Goal: Transaction & Acquisition: Purchase product/service

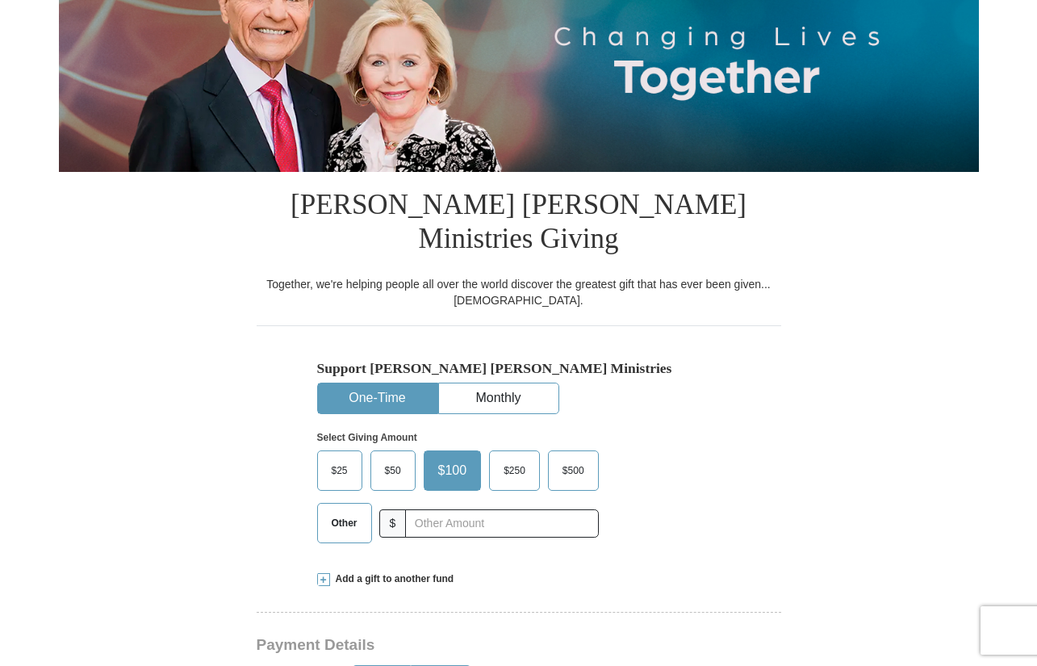
scroll to position [308, 0]
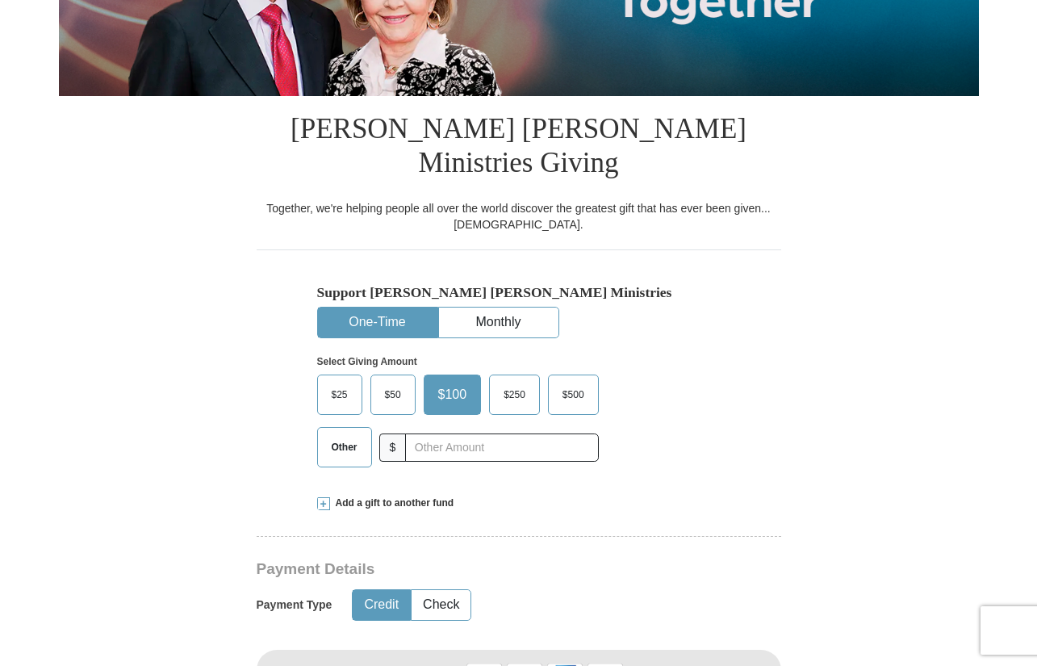
click at [351, 435] on span "Other" at bounding box center [345, 447] width 42 height 24
click at [0, 0] on input "Other" at bounding box center [0, 0] width 0 height 0
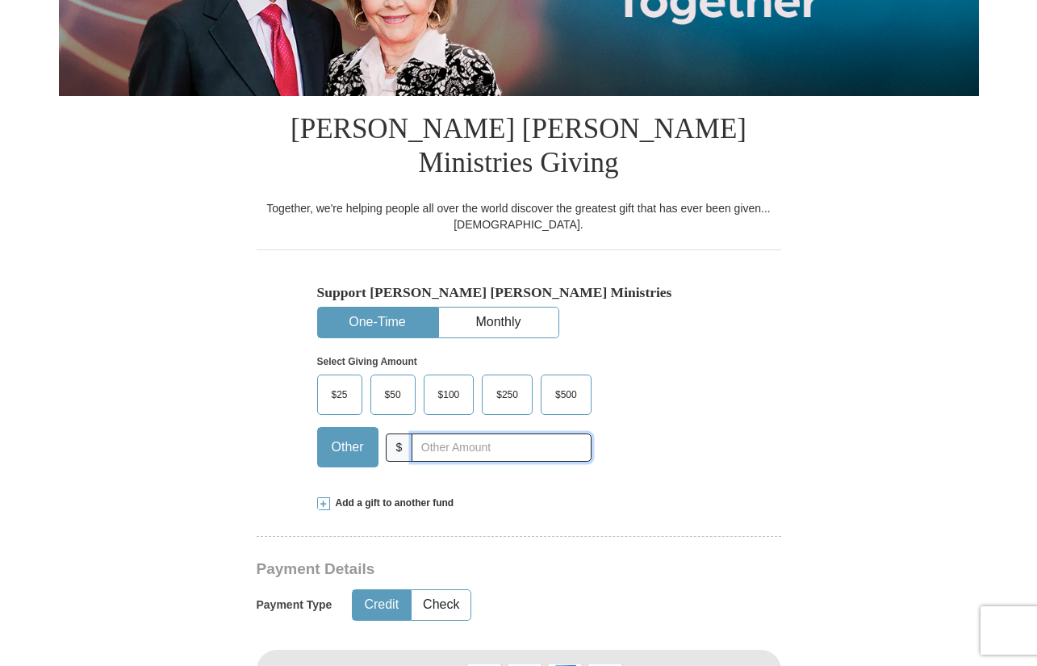
click at [431, 433] on input "text" at bounding box center [500, 447] width 179 height 28
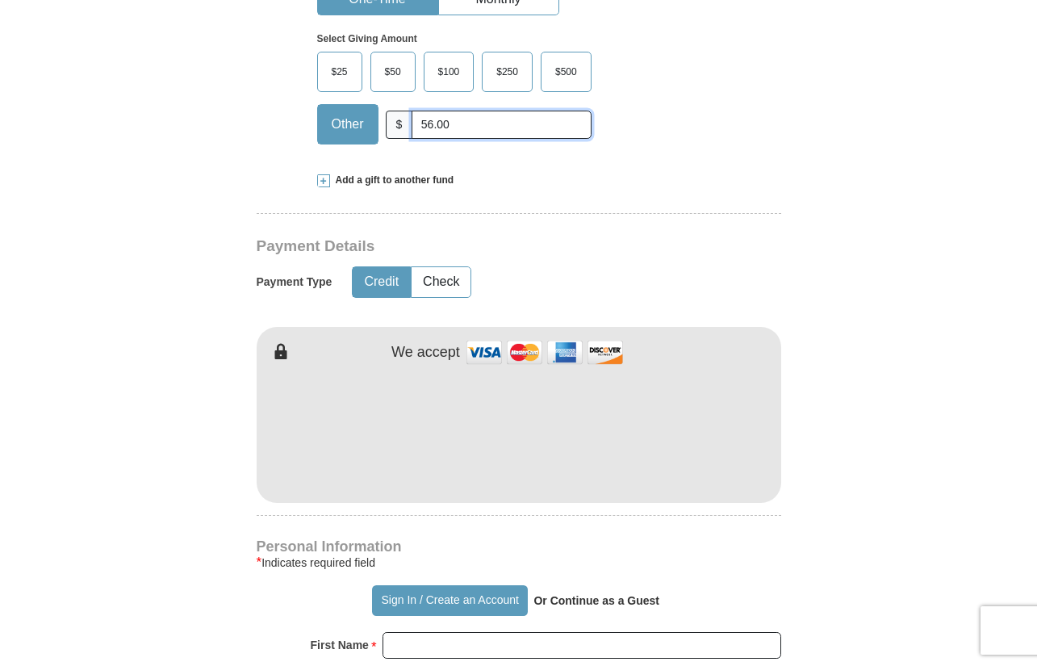
scroll to position [699, 0]
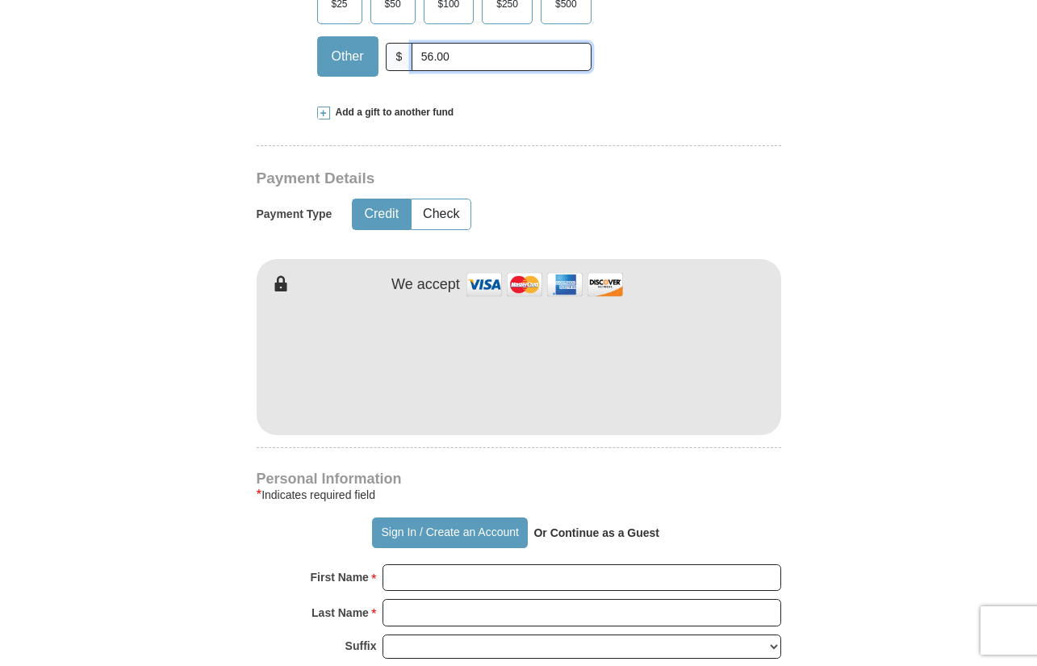
type input "56.00"
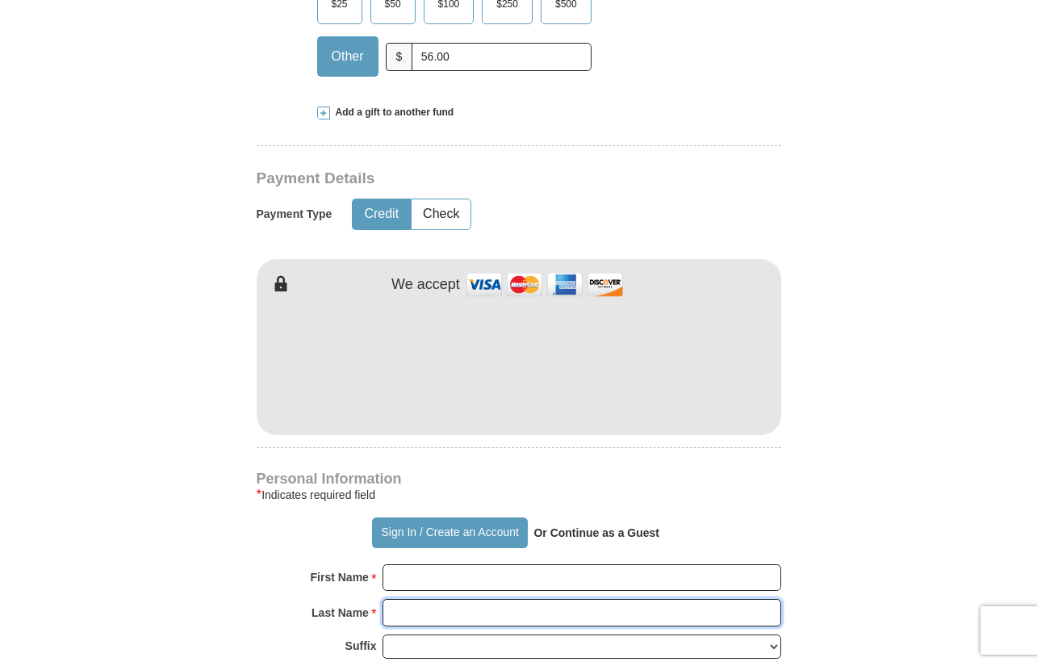
drag, startPoint x: 412, startPoint y: 541, endPoint x: 452, endPoint y: 570, distance: 49.1
click at [452, 599] on input "Last Name *" at bounding box center [581, 612] width 399 height 27
type input "[PERSON_NAME]"
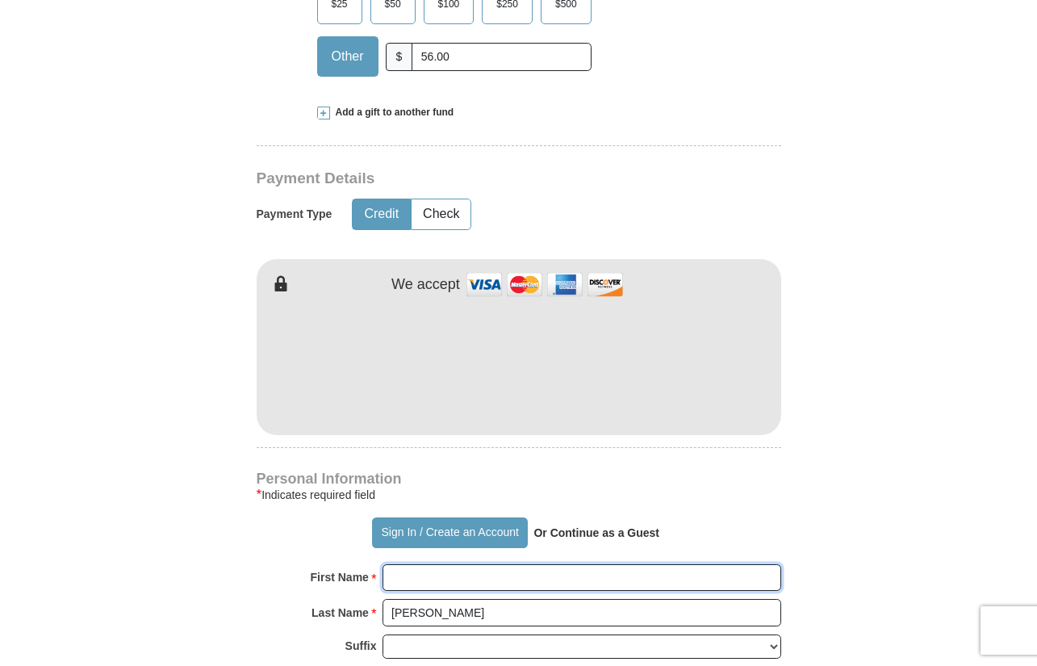
type input "[PERSON_NAME]"
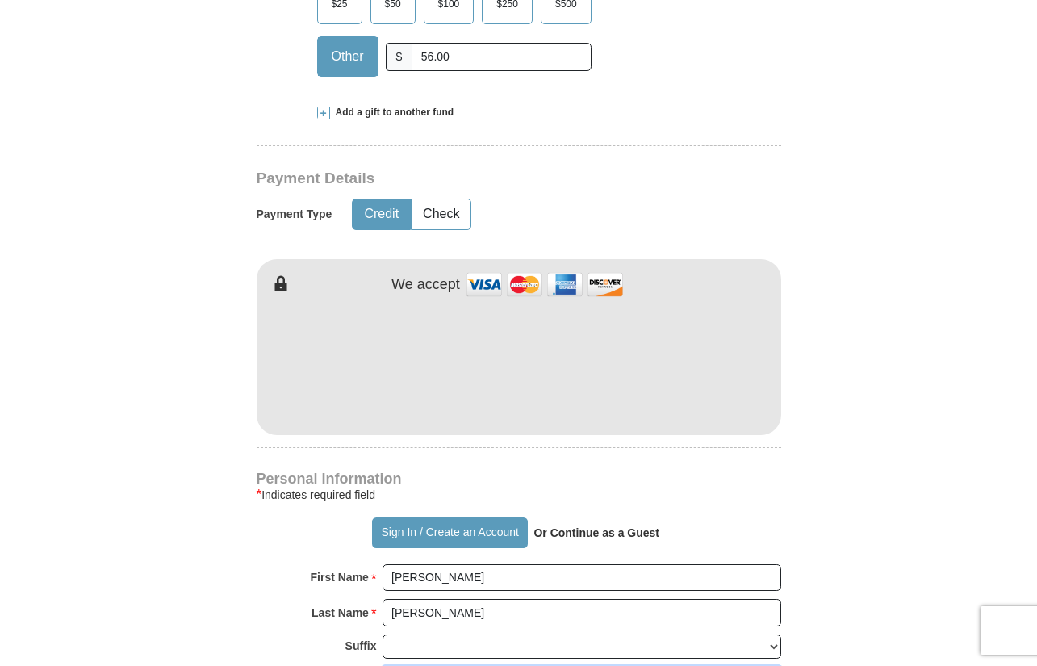
type input "[EMAIL_ADDRESS][DOMAIN_NAME]"
type input "[STREET_ADDRESS]"
type input "Austin"
select select "[GEOGRAPHIC_DATA]"
type input "78753"
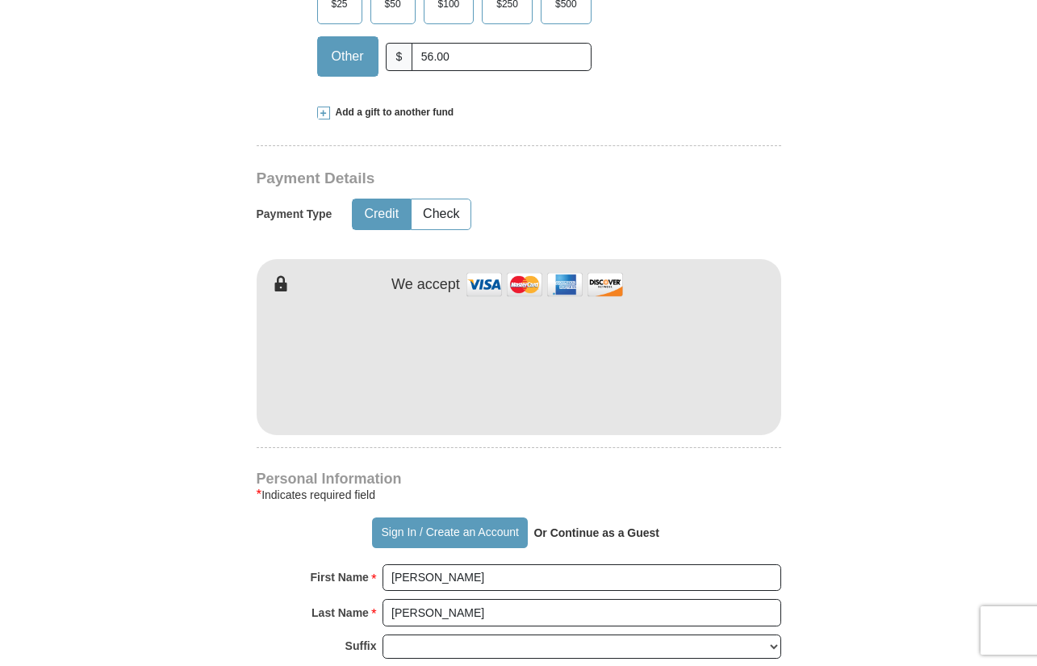
type input "5124609623"
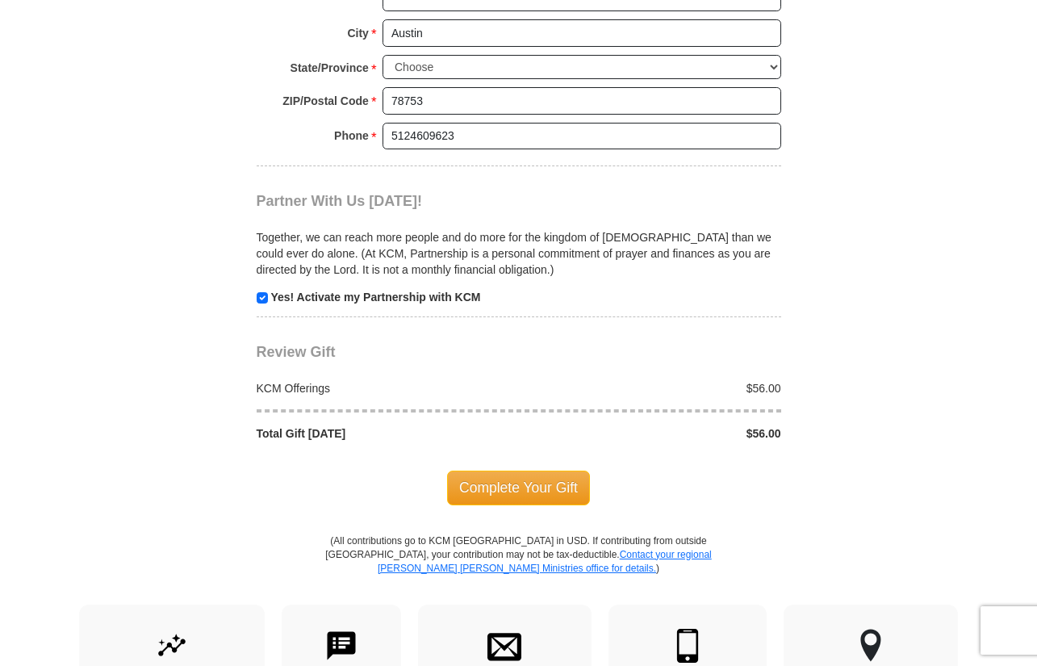
scroll to position [1495, 0]
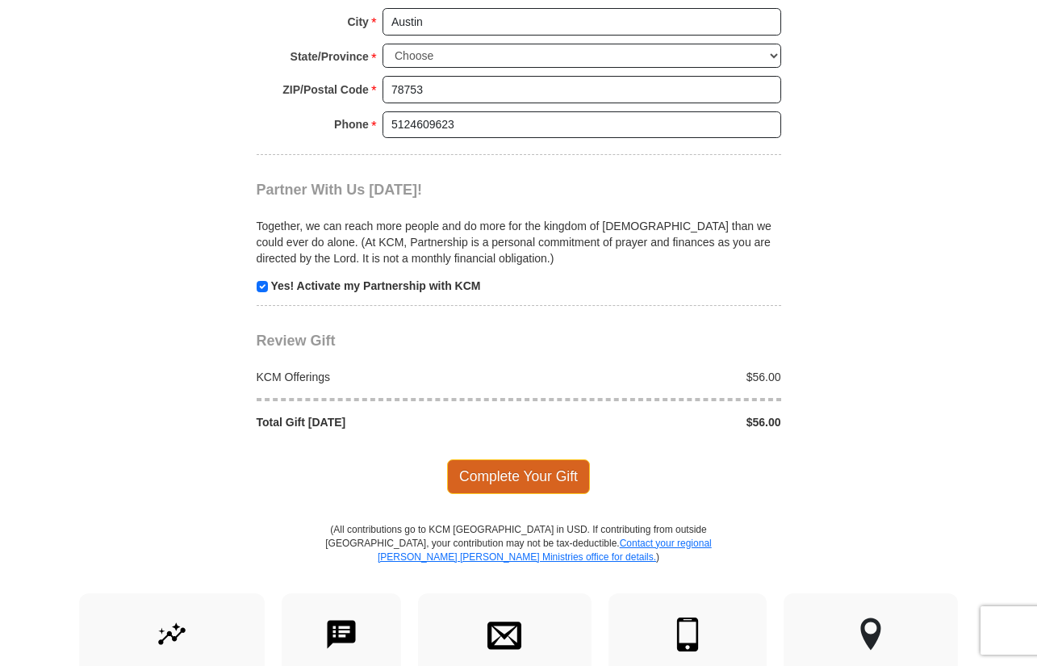
click at [520, 459] on span "Complete Your Gift" at bounding box center [518, 476] width 143 height 34
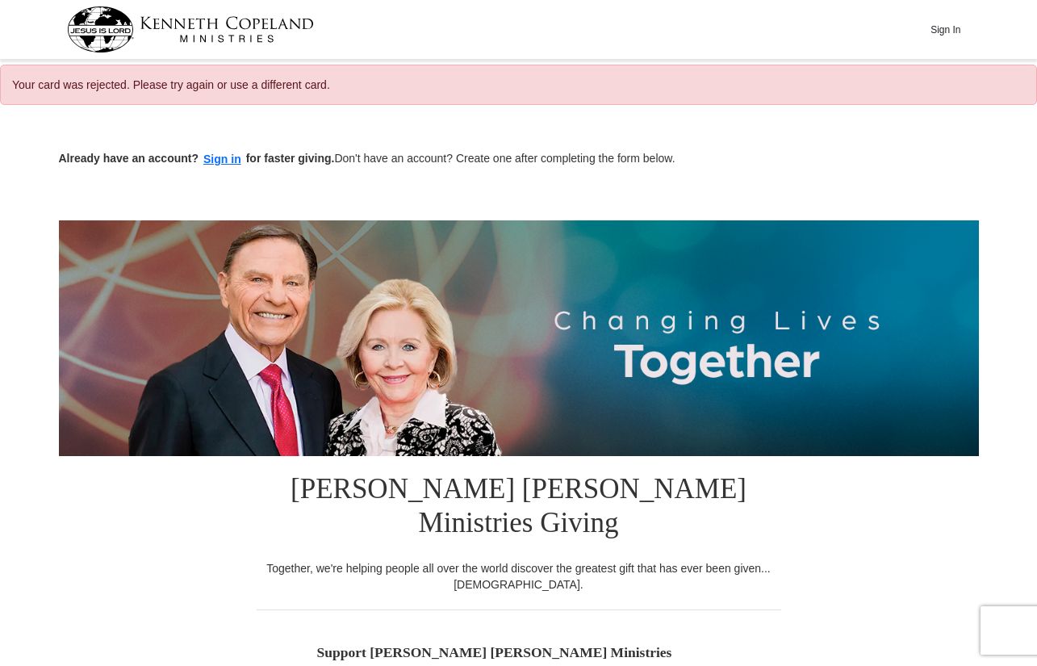
select select "[GEOGRAPHIC_DATA]"
drag, startPoint x: 1035, startPoint y: 102, endPoint x: 1037, endPoint y: 111, distance: 9.8
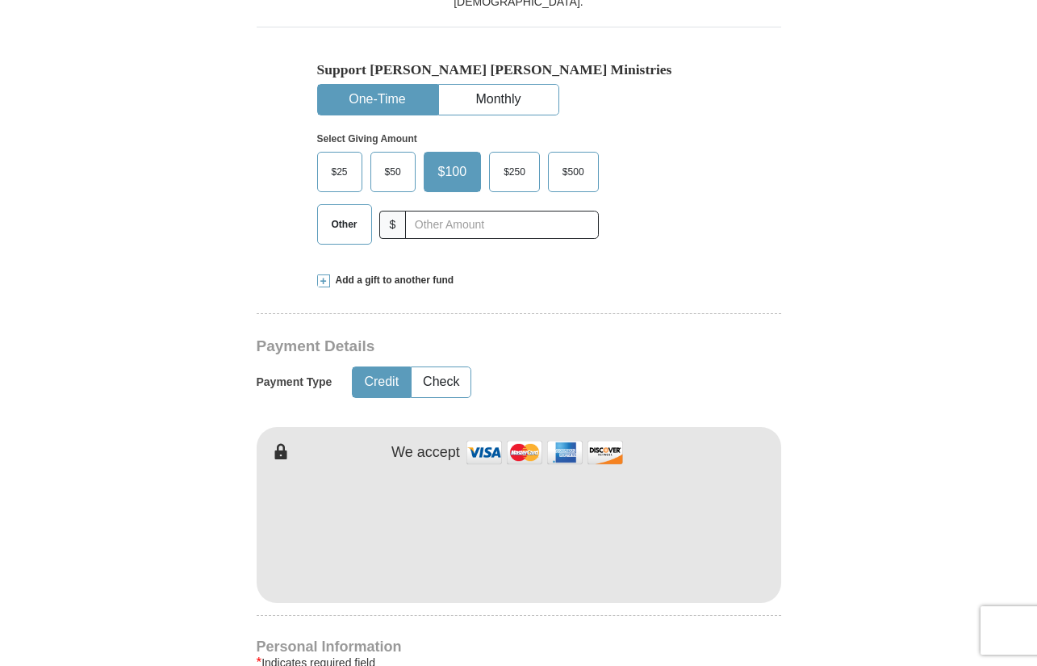
click at [331, 212] on span "Other" at bounding box center [345, 224] width 42 height 24
click at [0, 0] on input "Other" at bounding box center [0, 0] width 0 height 0
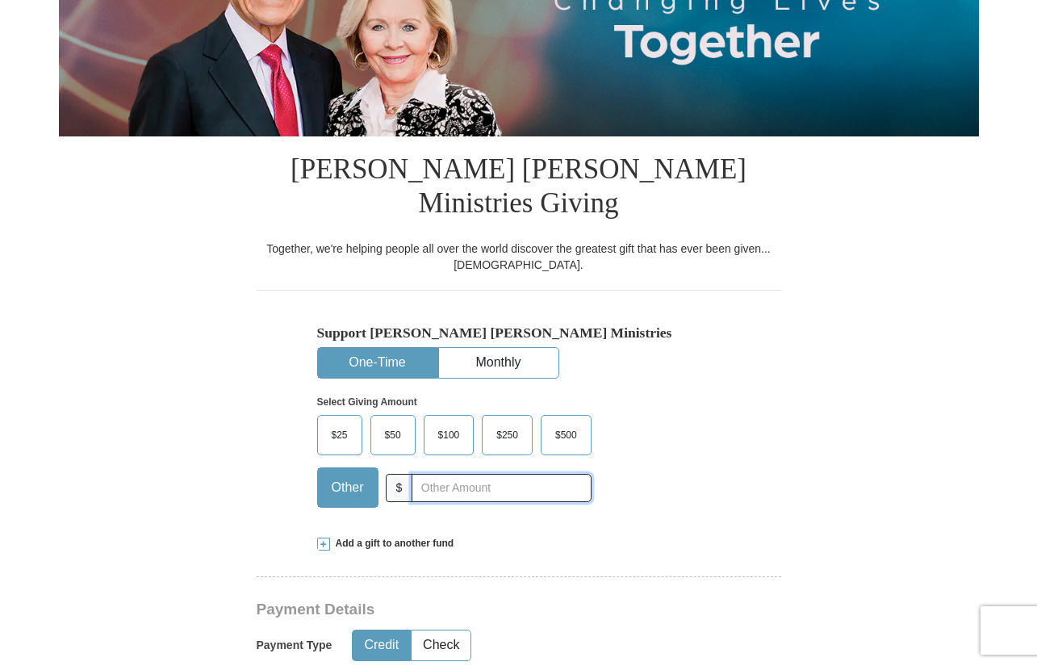
scroll to position [389, 0]
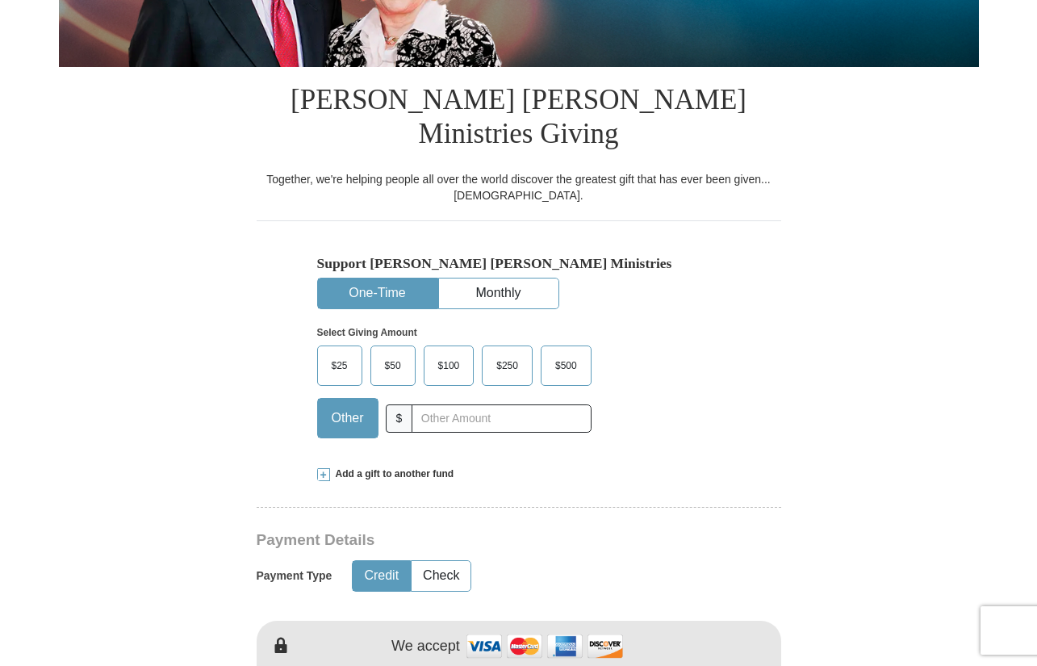
click at [352, 406] on span "Other" at bounding box center [348, 418] width 48 height 24
click at [0, 0] on input "Other" at bounding box center [0, 0] width 0 height 0
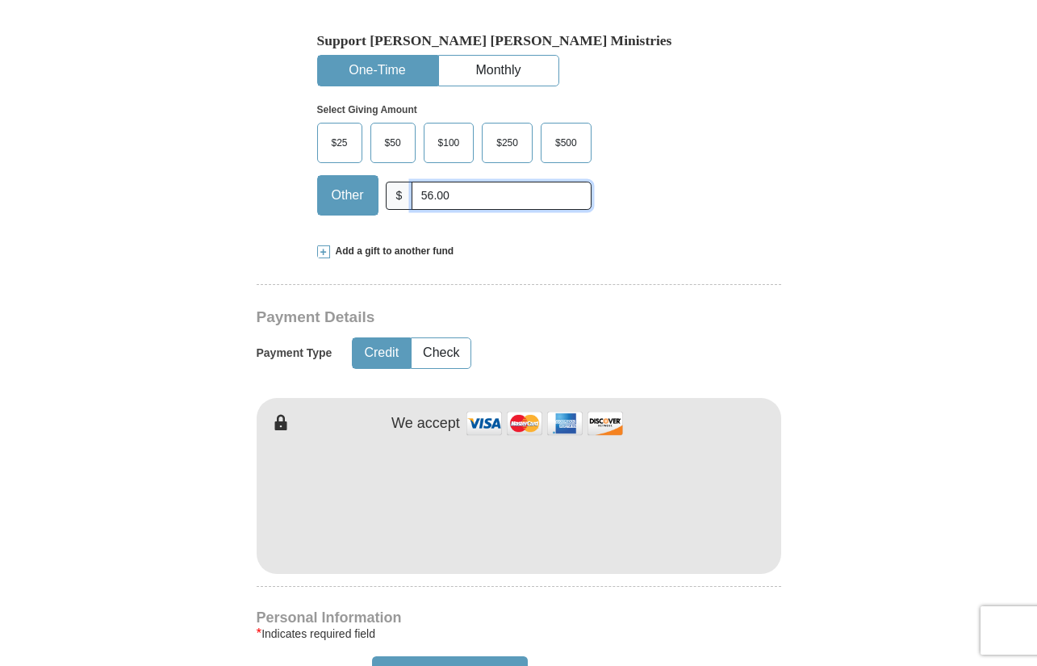
scroll to position [687, 0]
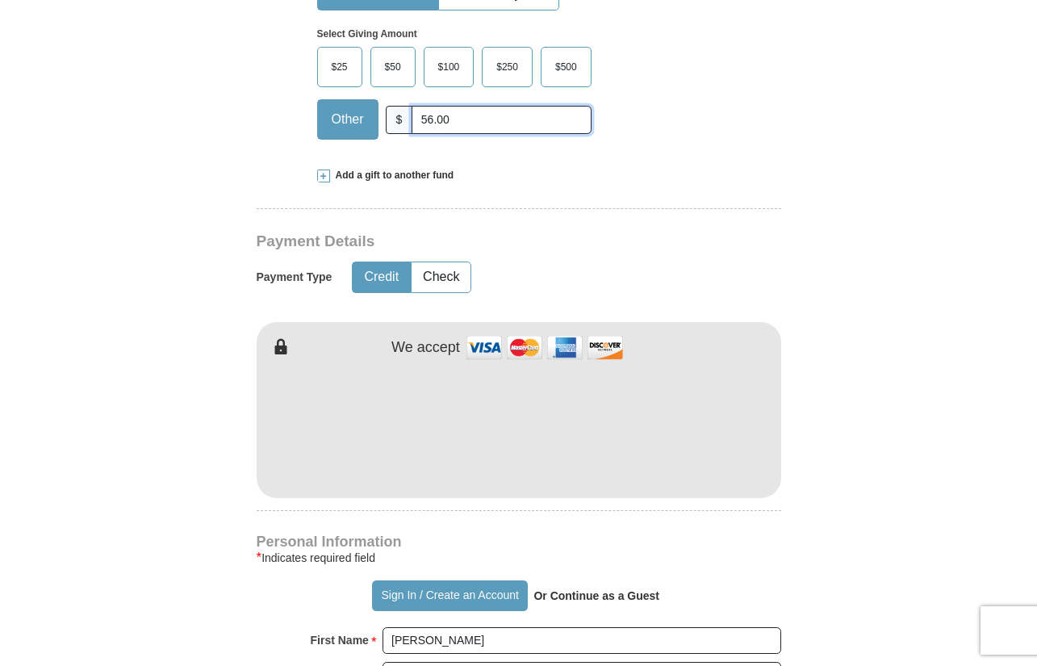
type input "56.00"
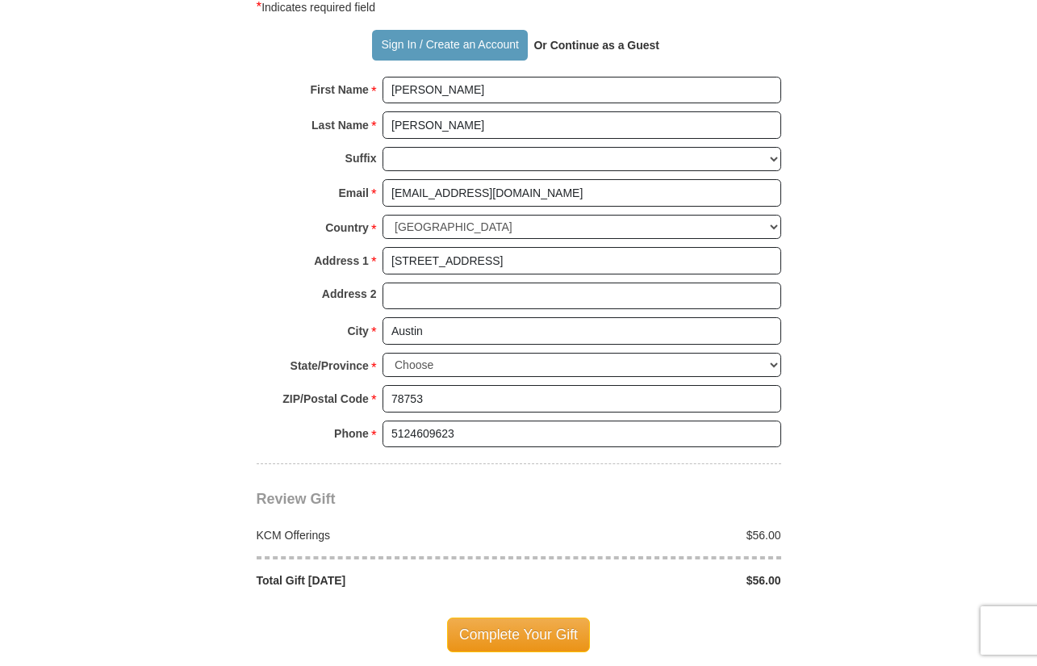
scroll to position [1333, 0]
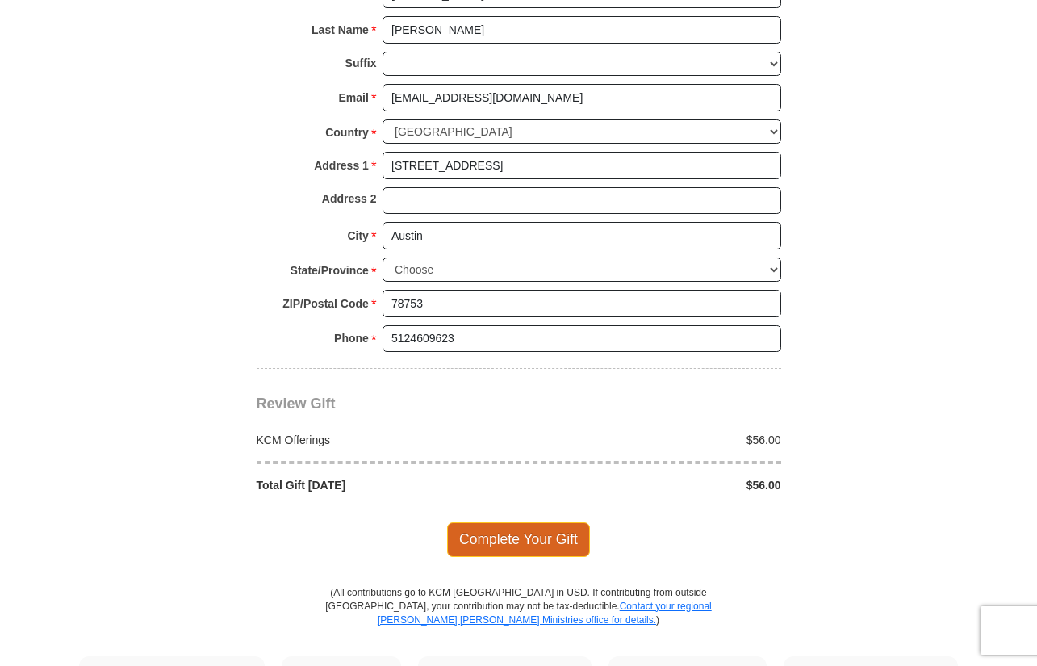
click at [553, 522] on span "Complete Your Gift" at bounding box center [518, 539] width 143 height 34
